Goal: Navigation & Orientation: Find specific page/section

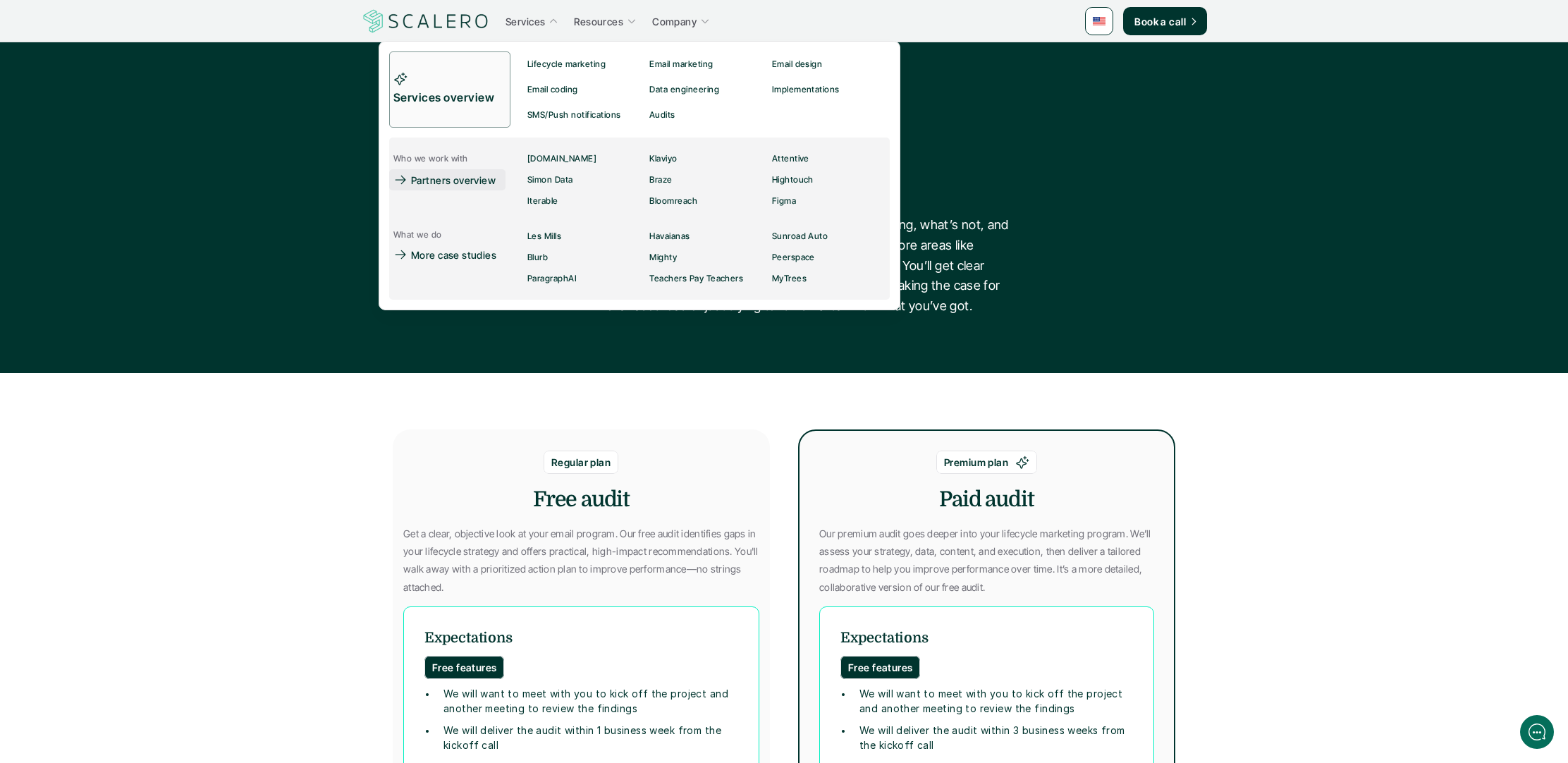
click at [460, 187] on p "Partners overview" at bounding box center [453, 179] width 84 height 15
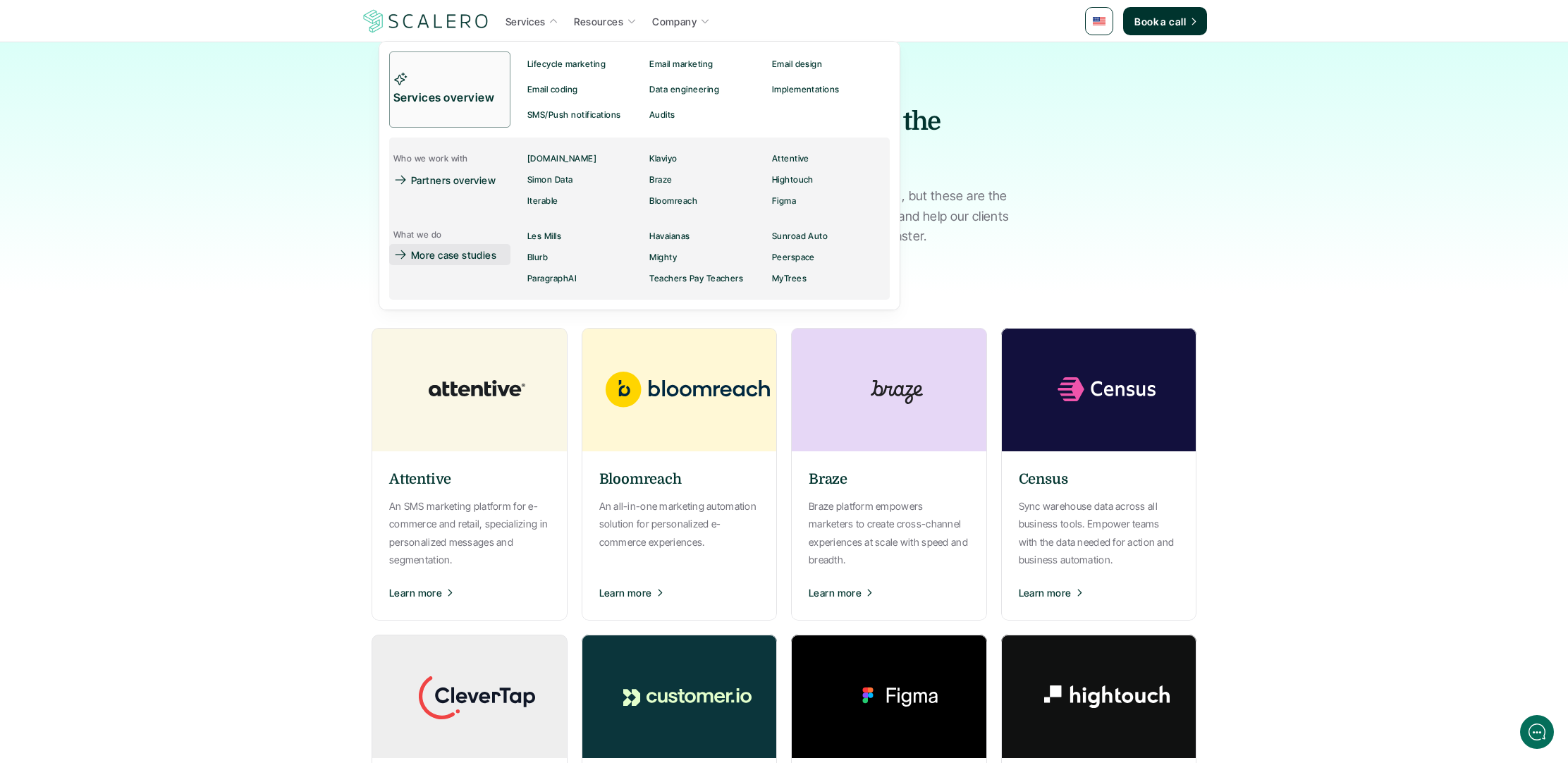
click at [473, 252] on p "More case studies" at bounding box center [453, 254] width 85 height 15
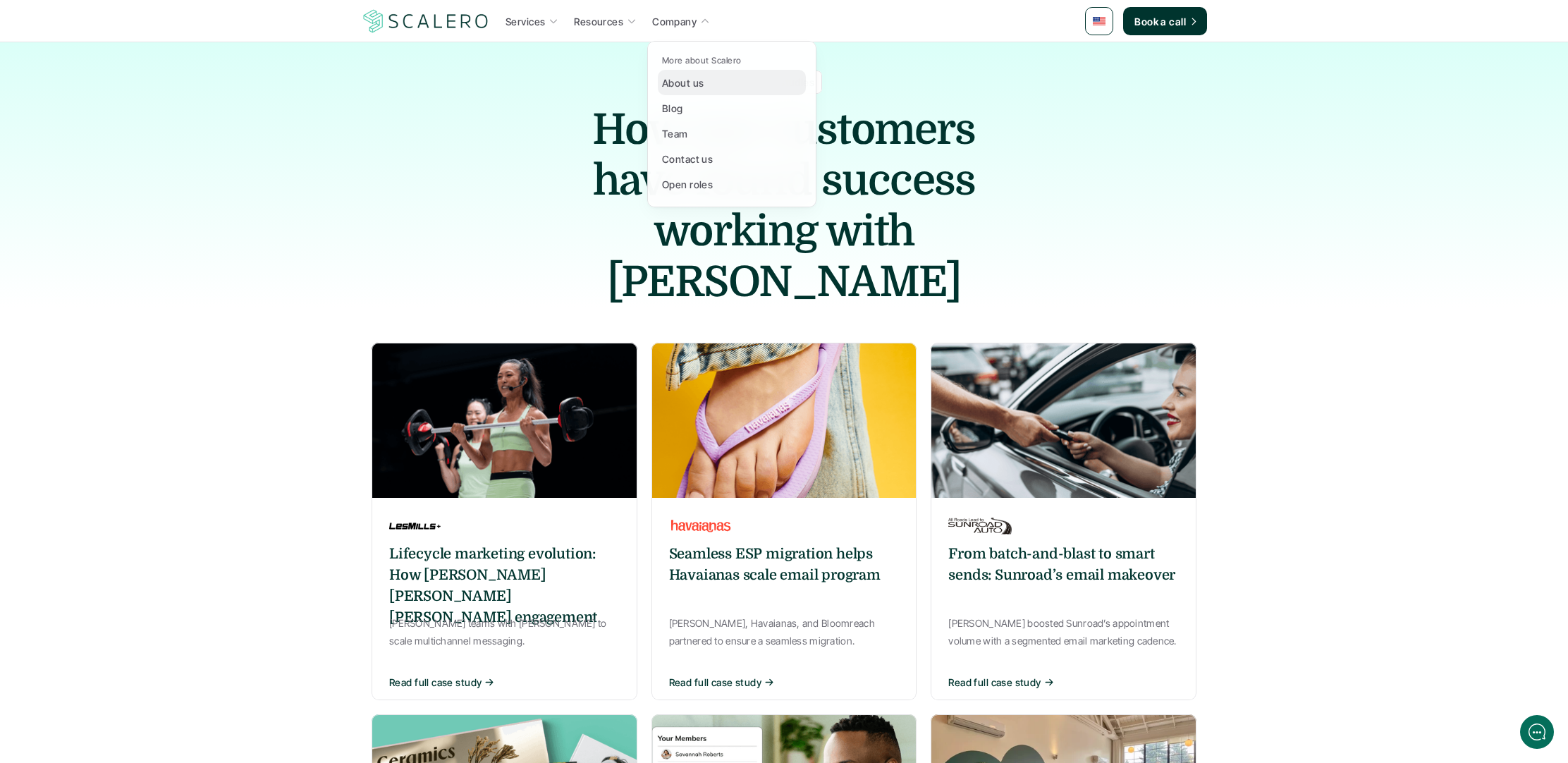
click at [682, 80] on p "About us" at bounding box center [683, 82] width 41 height 15
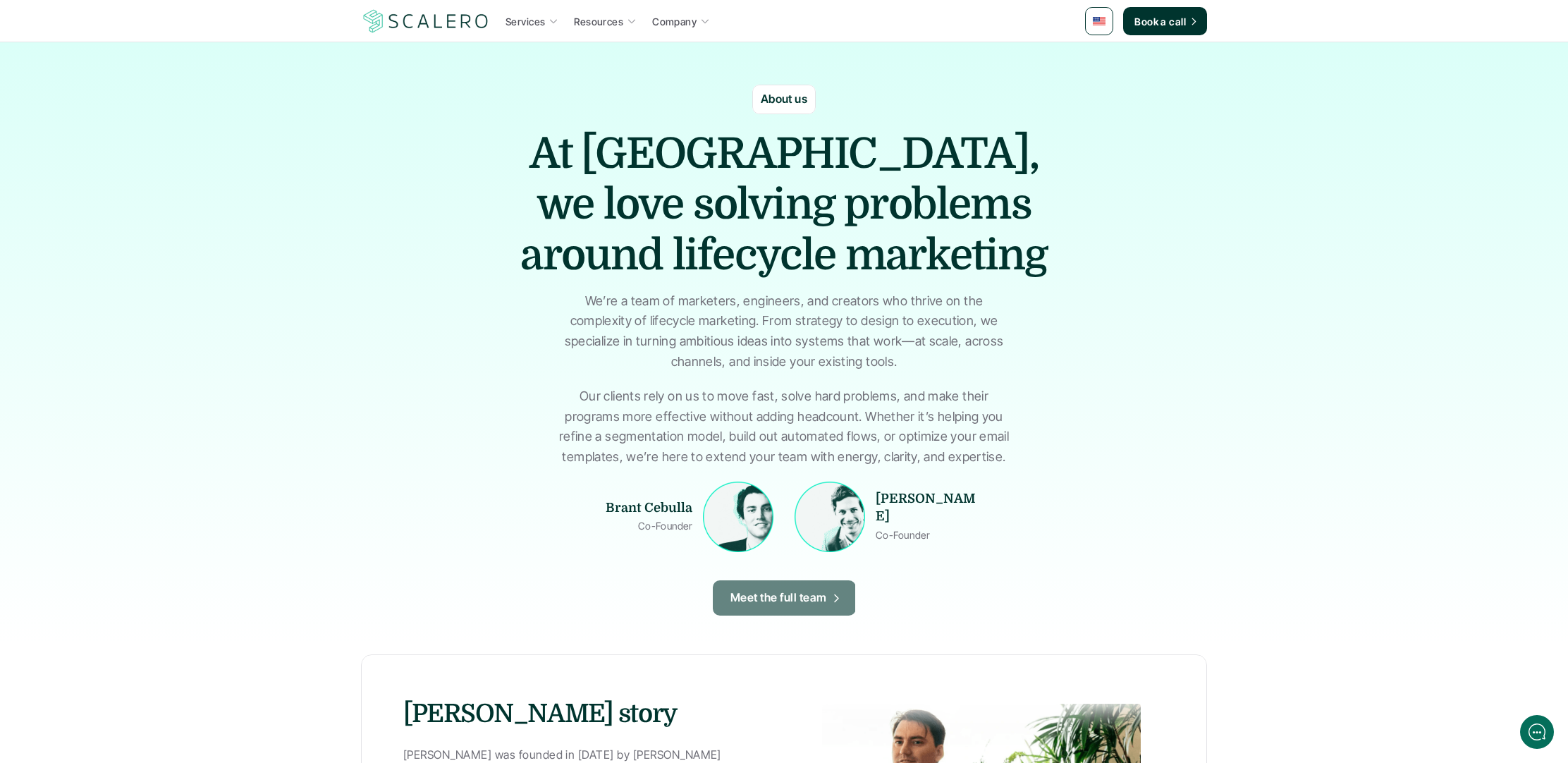
click at [771, 589] on p "Meet the full team" at bounding box center [778, 598] width 97 height 18
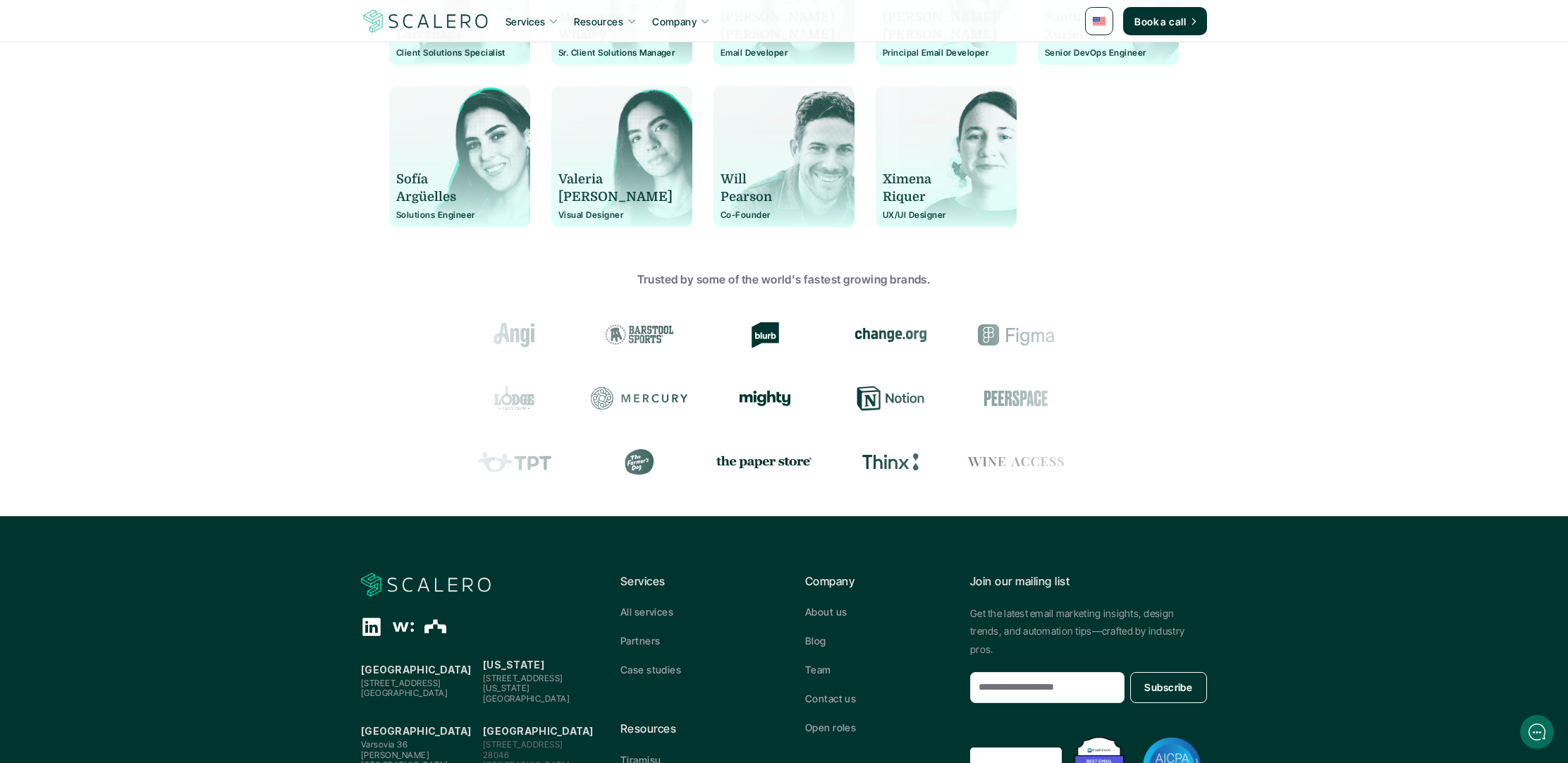
scroll to position [1350, 0]
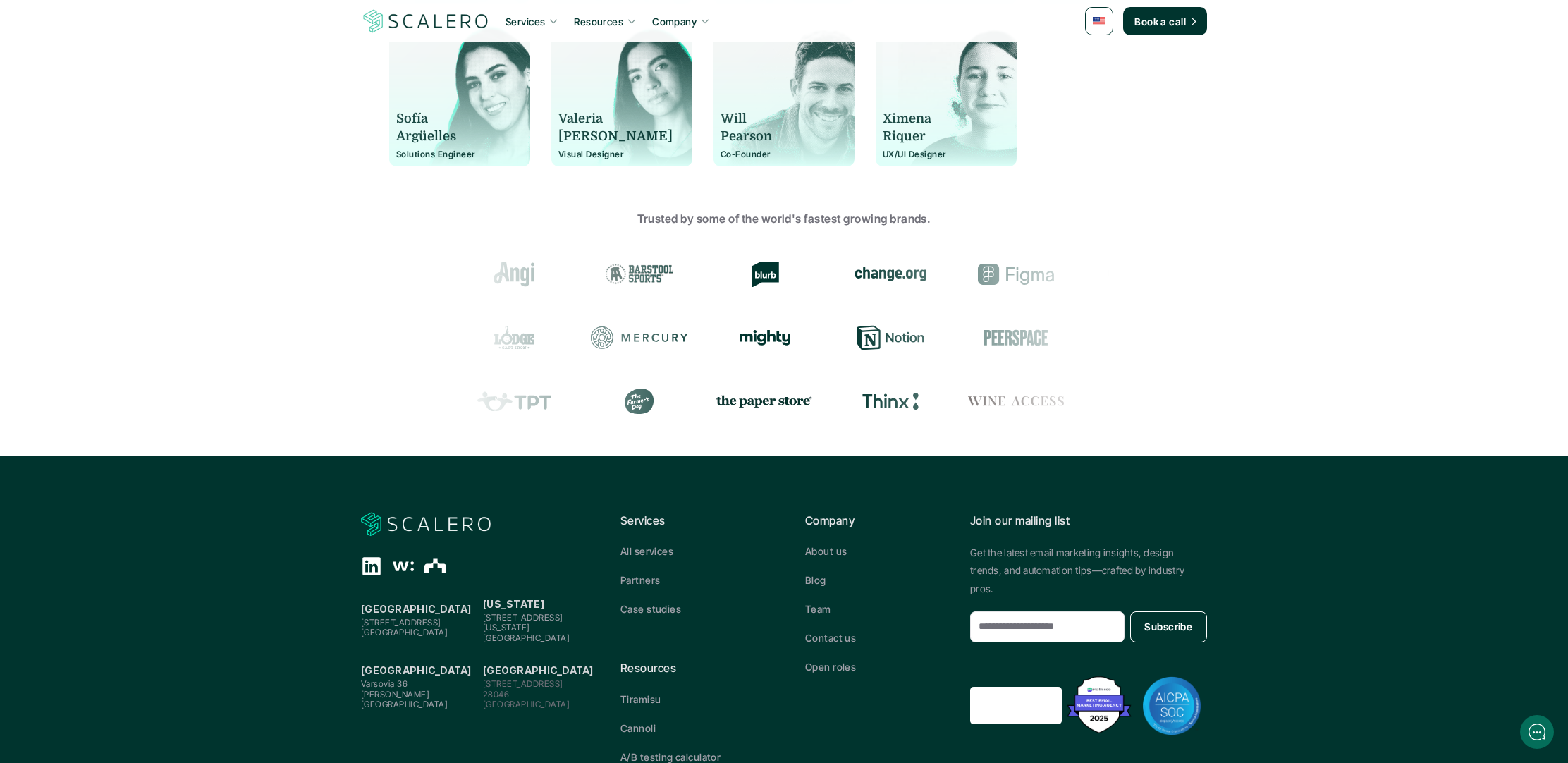
click at [765, 110] on p "Will" at bounding box center [777, 119] width 114 height 18
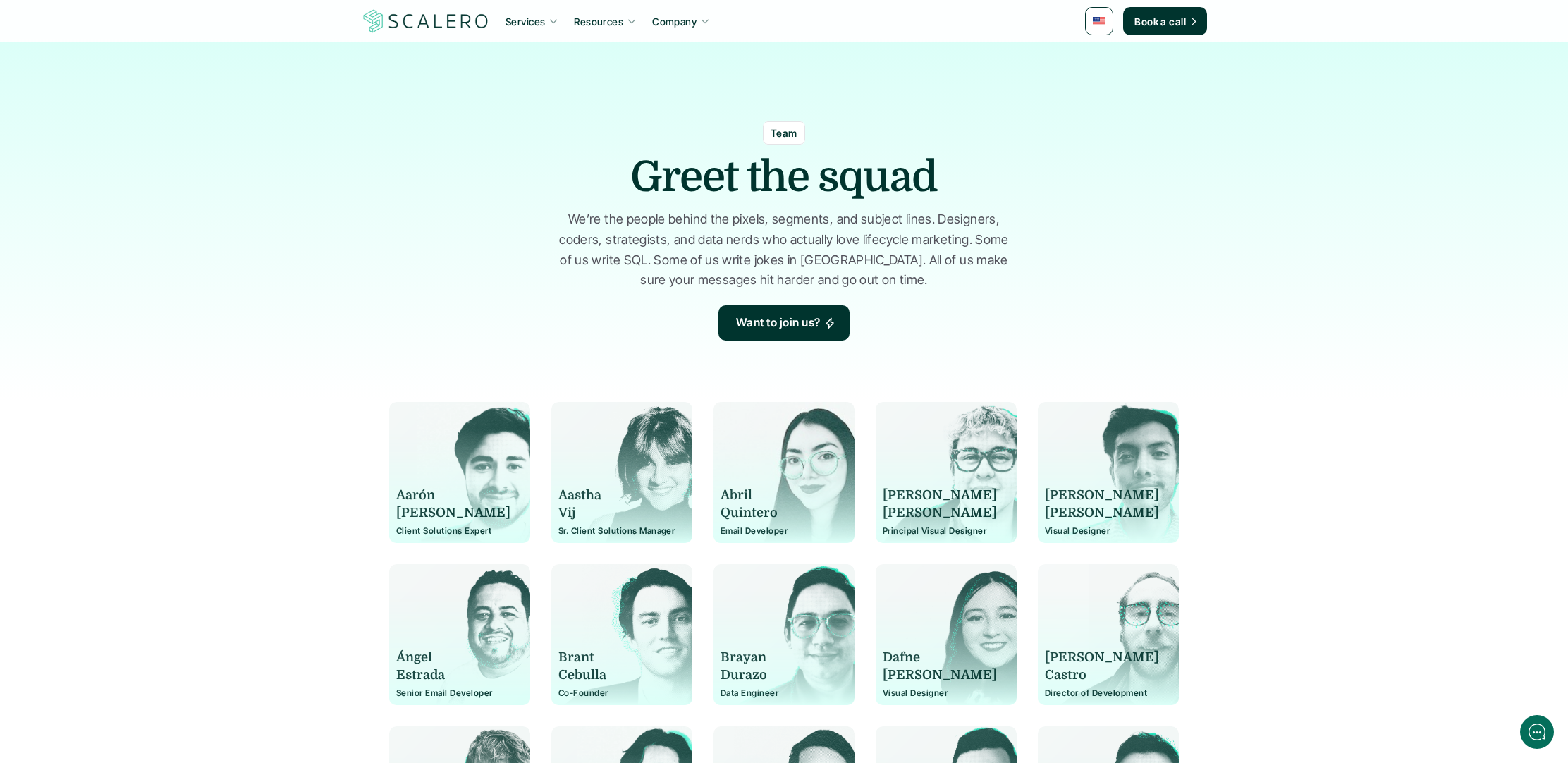
scroll to position [0, 0]
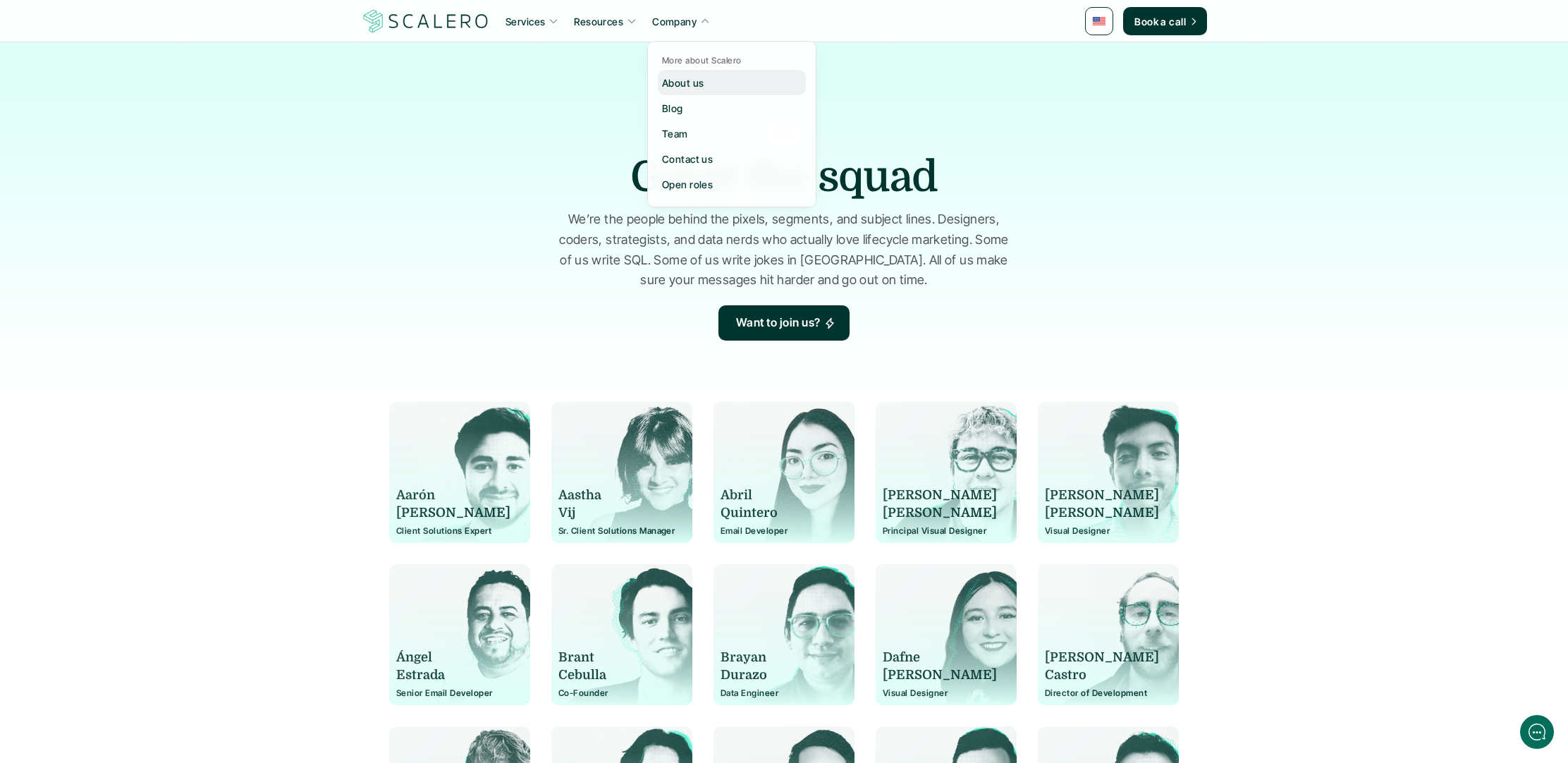
click at [676, 84] on p "About us" at bounding box center [683, 82] width 41 height 15
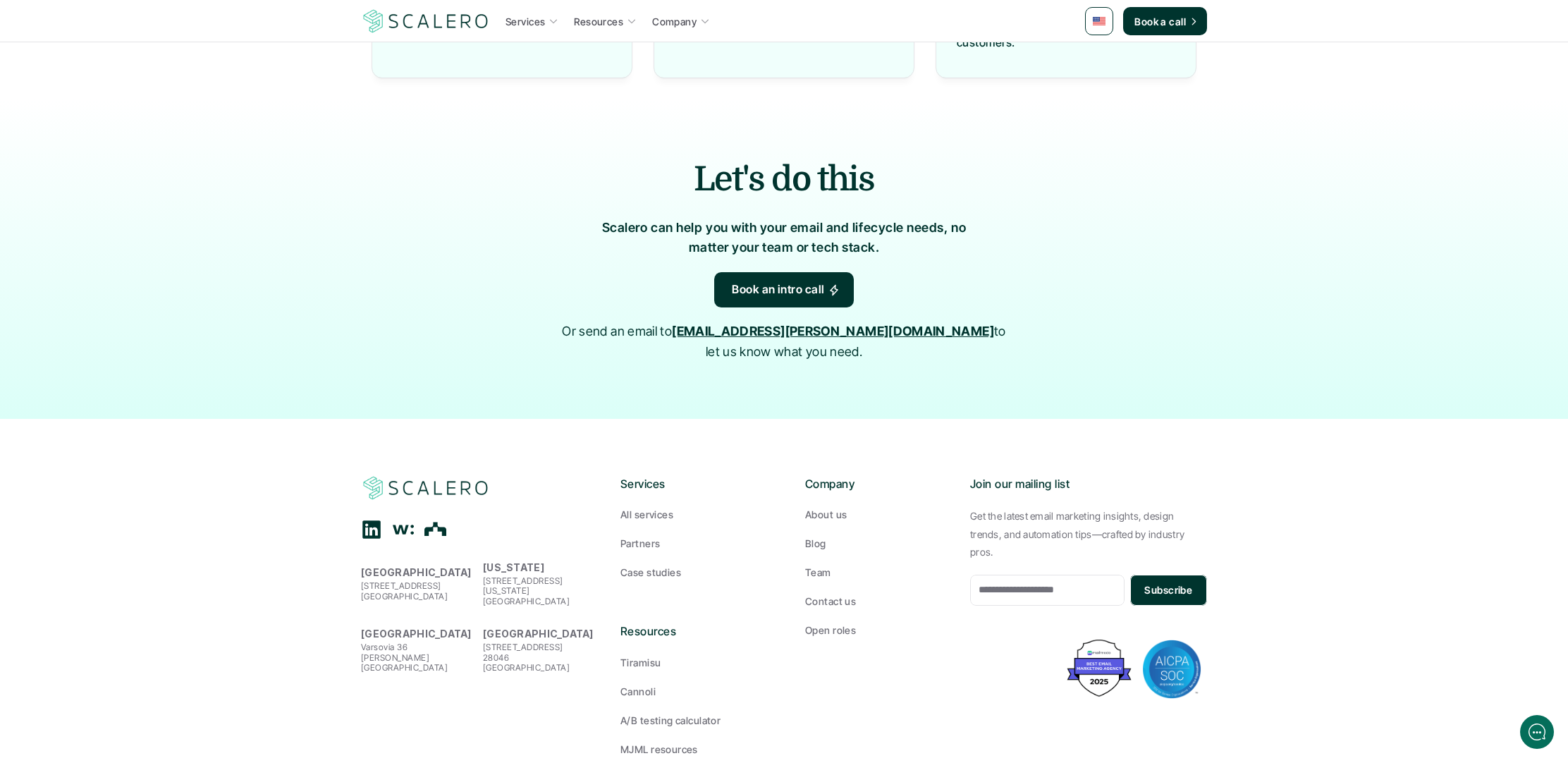
scroll to position [1412, 0]
click at [638, 713] on p "A/B testing calculator" at bounding box center [670, 720] width 100 height 15
